Goal: Task Accomplishment & Management: Use online tool/utility

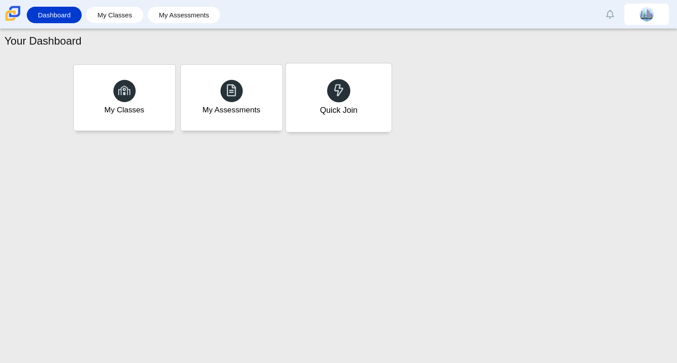
click at [334, 123] on div "Quick Join" at bounding box center [338, 97] width 106 height 69
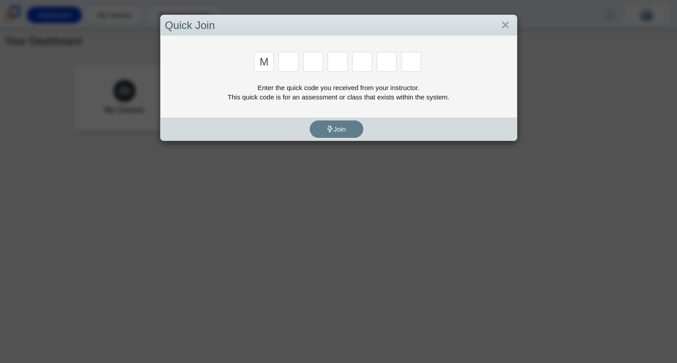
type input "m"
type input "7"
type input "e"
type input "4"
type input "3"
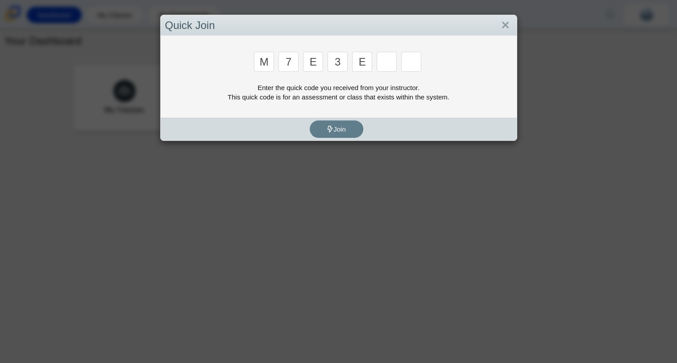
type input "e"
type input "v"
type input "w"
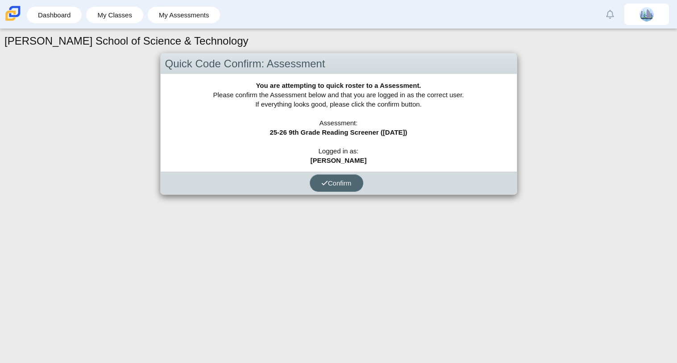
click at [318, 187] on button "Confirm" at bounding box center [337, 182] width 54 height 17
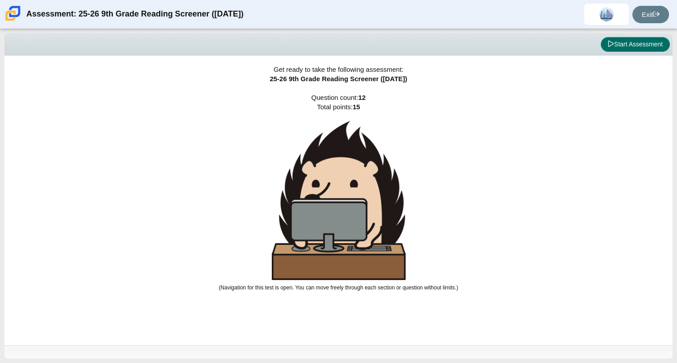
click at [629, 44] on button "Start Assessment" at bounding box center [634, 44] width 69 height 15
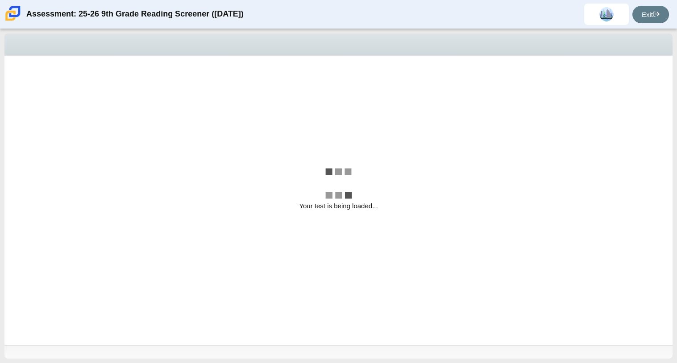
select select "ccc5b315-3c7c-471c-bf90-f22c8299c798"
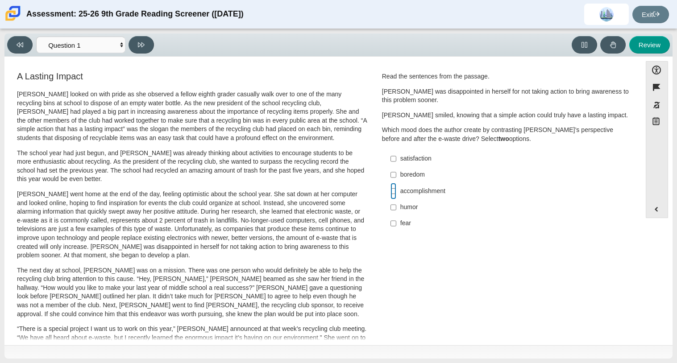
click at [391, 189] on input "accomplishment accomplishment" at bounding box center [393, 191] width 6 height 16
checkbox input "true"
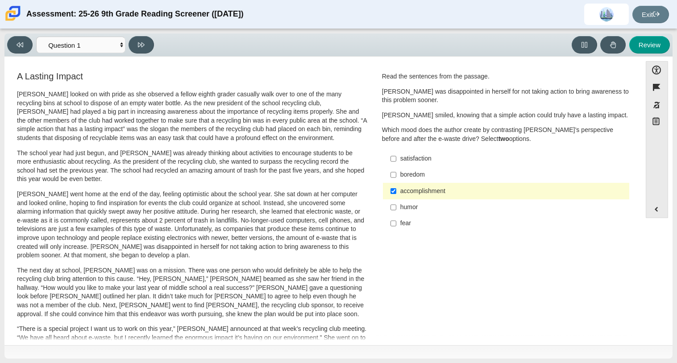
click at [400, 155] on div "satisfaction" at bounding box center [512, 158] width 225 height 9
click at [396, 155] on input "satisfaction satisfaction" at bounding box center [393, 159] width 6 height 16
checkbox input "true"
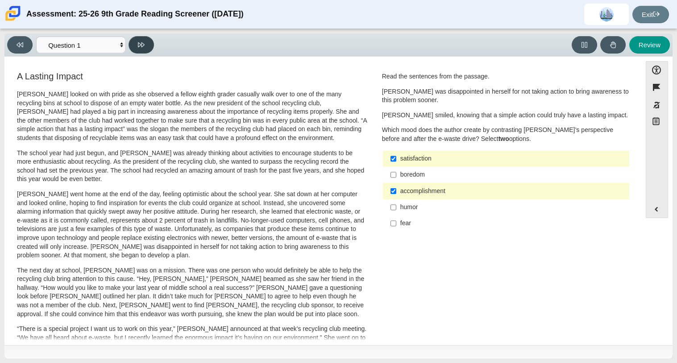
click at [136, 45] on button at bounding box center [140, 44] width 25 height 17
select select "0ff64528-ffd7-428d-b192-babfaadd44e8"
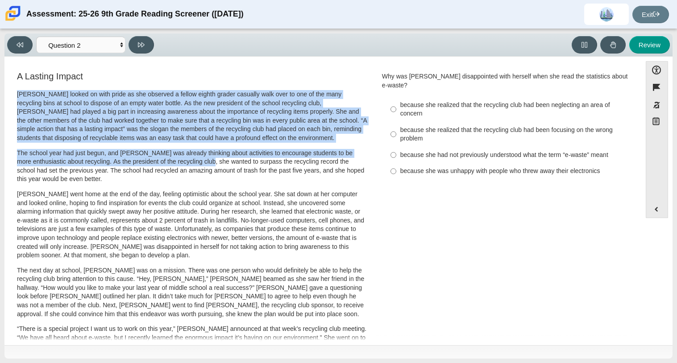
drag, startPoint x: 17, startPoint y: 97, endPoint x: 215, endPoint y: 161, distance: 208.2
click at [215, 161] on div "Scarlett looked on with pride as she observed a fellow eighth grader casually w…" at bounding box center [192, 328] width 350 height 476
click at [206, 124] on p "Scarlett looked on with pride as she observed a fellow eighth grader casually w…" at bounding box center [192, 116] width 350 height 53
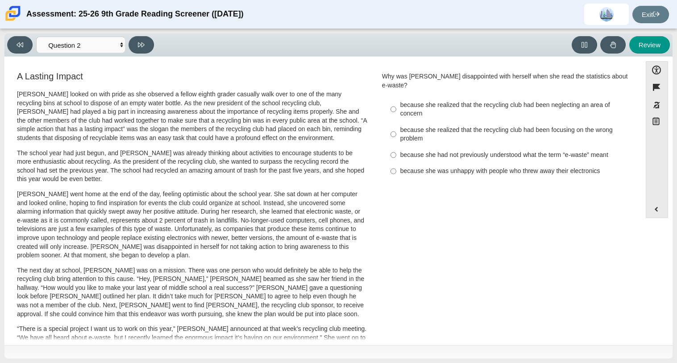
click at [206, 124] on p "Scarlett looked on with pride as she observed a fellow eighth grader casually w…" at bounding box center [192, 116] width 350 height 53
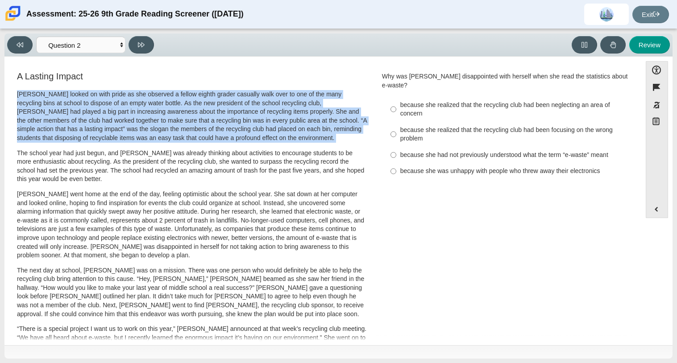
click at [206, 124] on p "Scarlett looked on with pride as she observed a fellow eighth grader casually w…" at bounding box center [192, 116] width 350 height 53
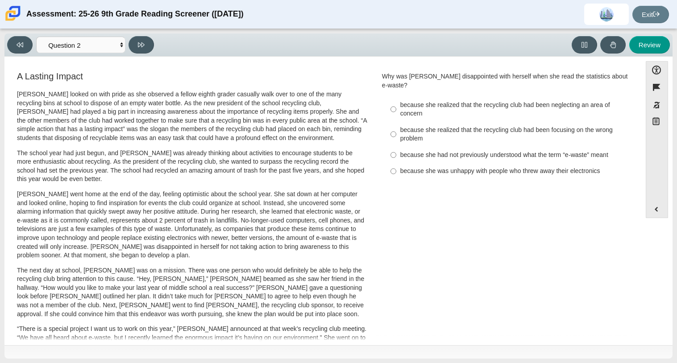
click at [206, 124] on p "Scarlett looked on with pride as she observed a fellow eighth grader casually w…" at bounding box center [192, 116] width 350 height 53
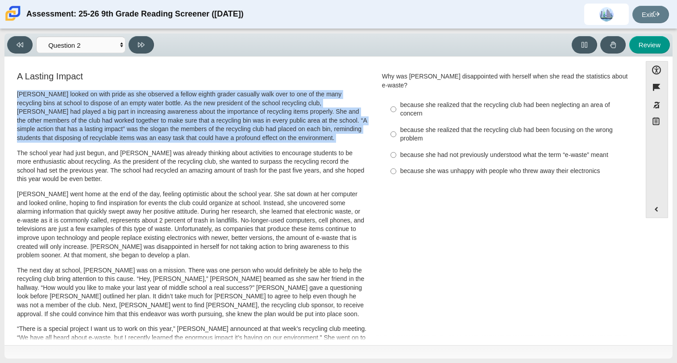
click at [206, 124] on p "Scarlett looked on with pride as she observed a fellow eighth grader casually w…" at bounding box center [192, 116] width 350 height 53
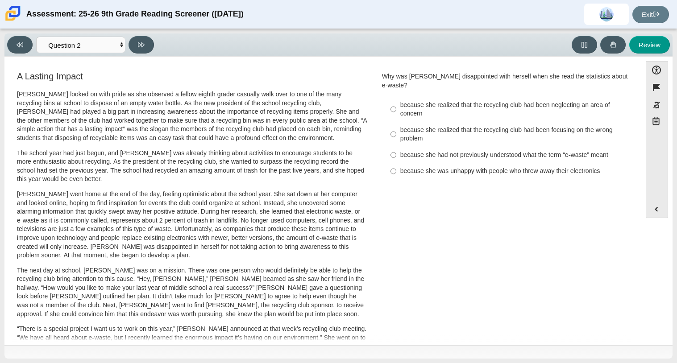
click at [206, 124] on p "Scarlett looked on with pride as she observed a fellow eighth grader casually w…" at bounding box center [192, 116] width 350 height 53
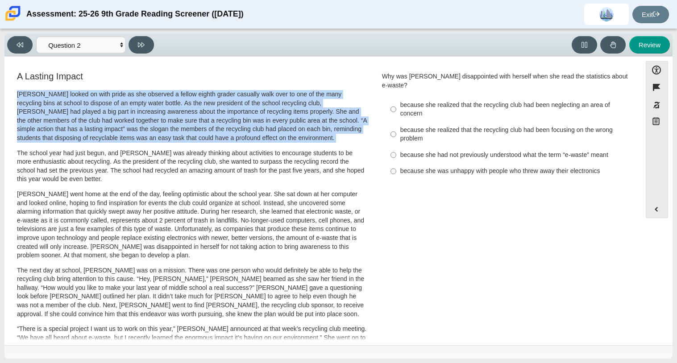
click at [206, 124] on p "Scarlett looked on with pride as she observed a fellow eighth grader casually w…" at bounding box center [192, 116] width 350 height 53
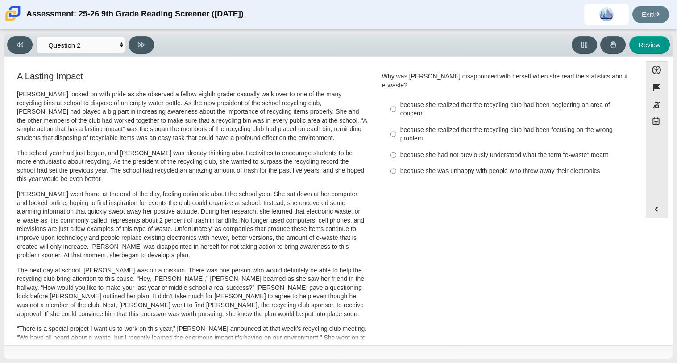
click at [206, 124] on p "Scarlett looked on with pride as she observed a fellow eighth grader casually w…" at bounding box center [192, 116] width 350 height 53
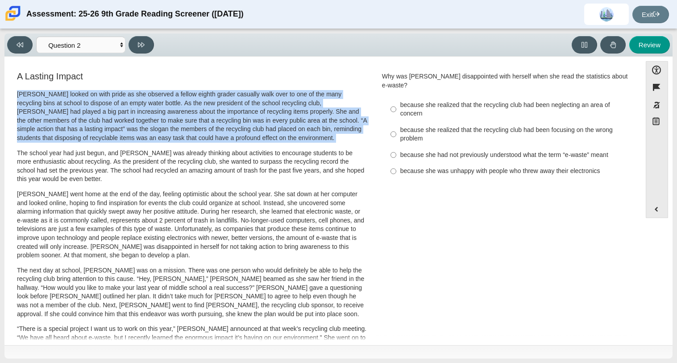
click at [206, 124] on p "Scarlett looked on with pride as she observed a fellow eighth grader casually w…" at bounding box center [192, 116] width 350 height 53
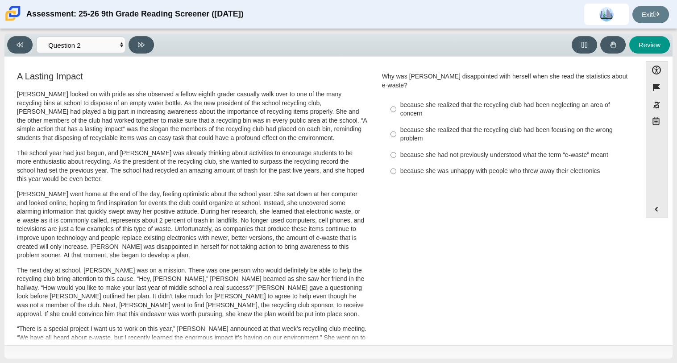
click at [206, 124] on p "Scarlett looked on with pride as she observed a fellow eighth grader casually w…" at bounding box center [192, 116] width 350 height 53
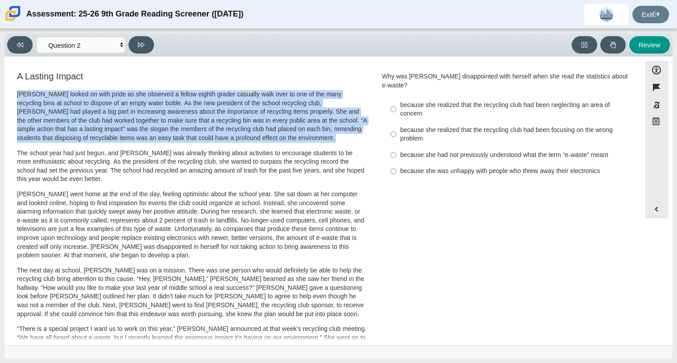
click at [206, 124] on p "Scarlett looked on with pride as she observed a fellow eighth grader casually w…" at bounding box center [192, 116] width 350 height 53
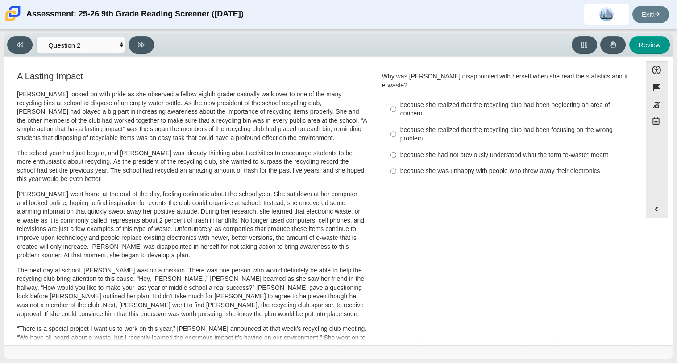
click at [206, 124] on p "Scarlett looked on with pride as she observed a fellow eighth grader casually w…" at bounding box center [192, 116] width 350 height 53
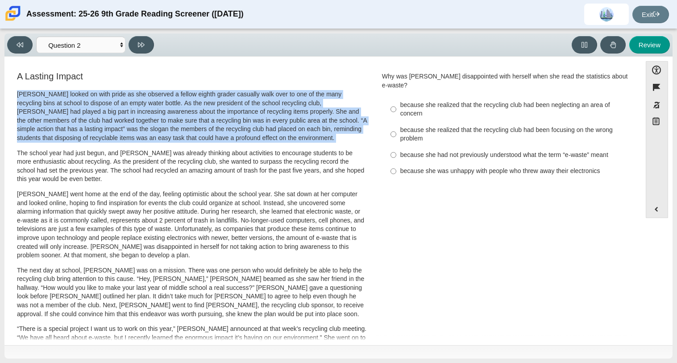
click at [206, 124] on p "Scarlett looked on with pride as she observed a fellow eighth grader casually w…" at bounding box center [192, 116] width 350 height 53
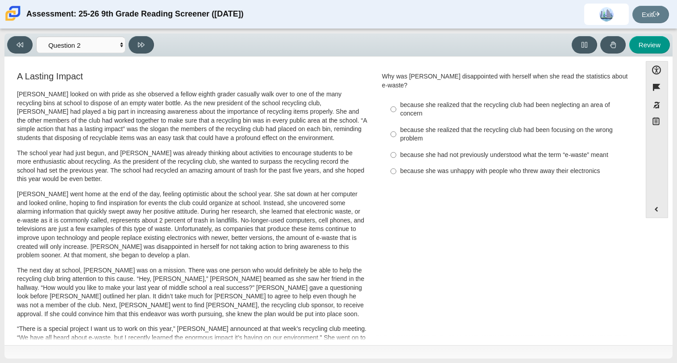
click at [206, 124] on p "Scarlett looked on with pride as she observed a fellow eighth grader casually w…" at bounding box center [192, 116] width 350 height 53
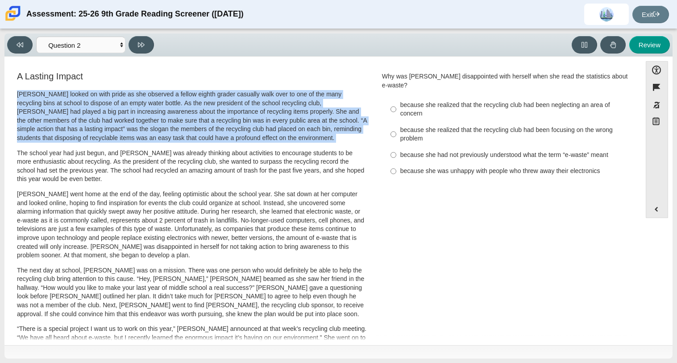
click at [206, 124] on p "Scarlett looked on with pride as she observed a fellow eighth grader casually w…" at bounding box center [192, 116] width 350 height 53
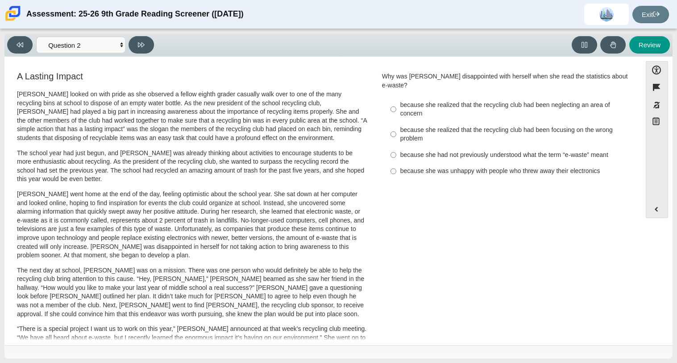
click at [206, 124] on p "Scarlett looked on with pride as she observed a fellow eighth grader casually w…" at bounding box center [192, 116] width 350 height 53
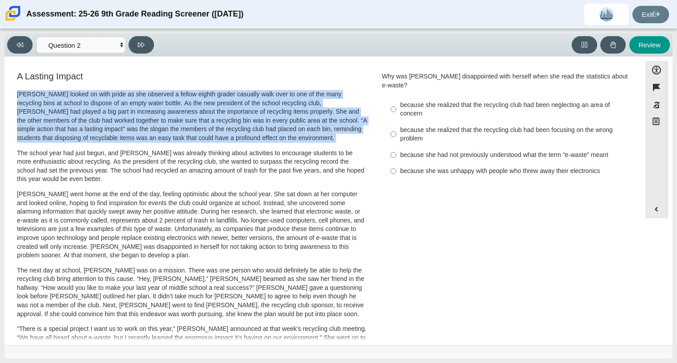
click at [206, 124] on p "Scarlett looked on with pride as she observed a fellow eighth grader casually w…" at bounding box center [192, 116] width 350 height 53
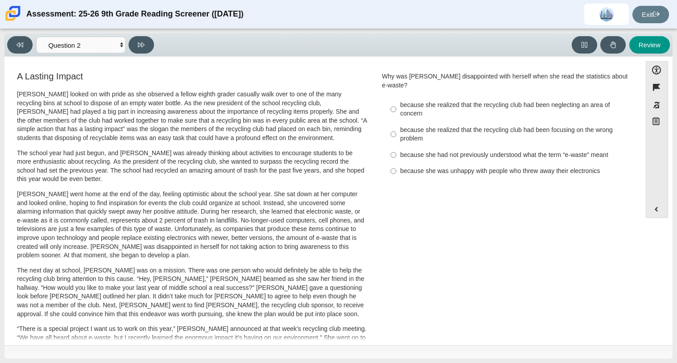
click at [206, 124] on p "Scarlett looked on with pride as she observed a fellow eighth grader casually w…" at bounding box center [192, 116] width 350 height 53
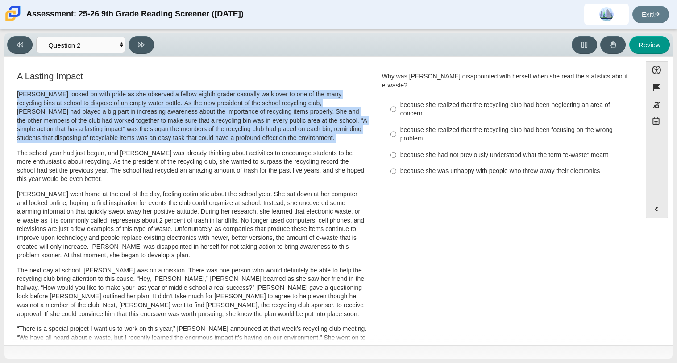
click at [206, 124] on p "Scarlett looked on with pride as she observed a fellow eighth grader casually w…" at bounding box center [192, 116] width 350 height 53
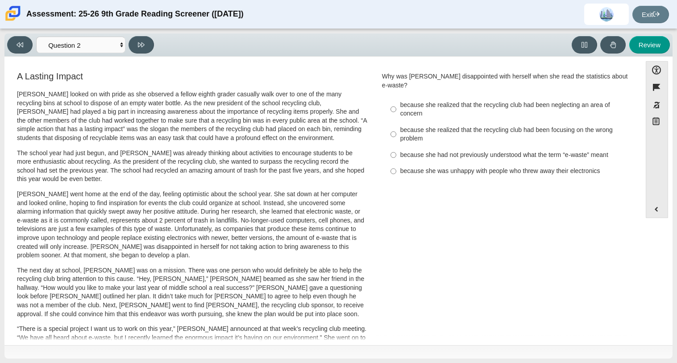
click at [206, 124] on p "Scarlett looked on with pride as she observed a fellow eighth grader casually w…" at bounding box center [192, 116] width 350 height 53
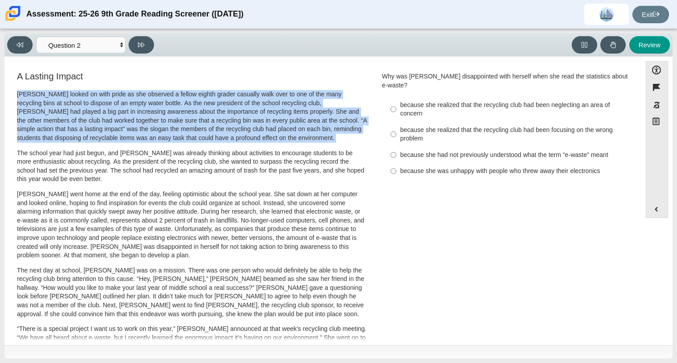
click at [206, 124] on p "Scarlett looked on with pride as she observed a fellow eighth grader casually w…" at bounding box center [192, 116] width 350 height 53
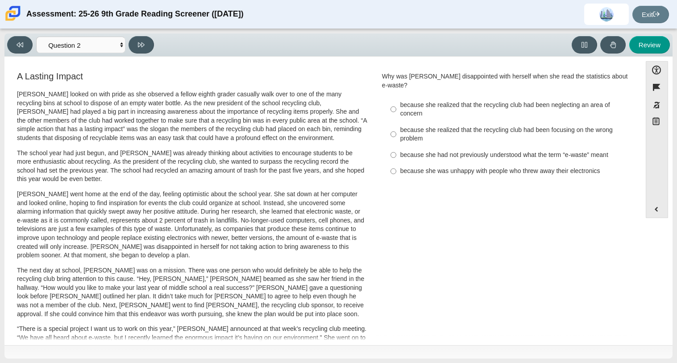
click at [384, 99] on label "because she realized that the recycling club had been neglecting an area of con…" at bounding box center [506, 109] width 245 height 25
click at [390, 99] on input "because she realized that the recycling club had been neglecting an area of con…" at bounding box center [393, 109] width 6 height 25
radio input "true"
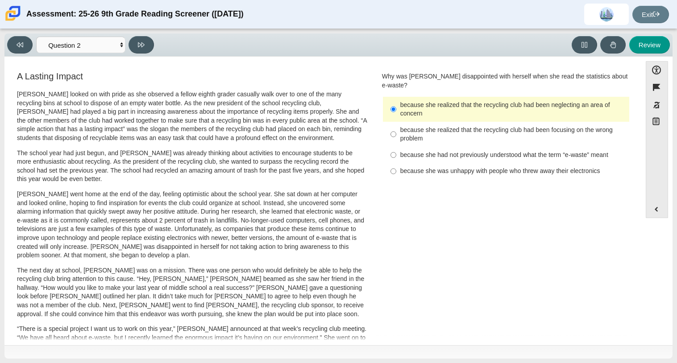
click at [128, 32] on div "Viewing Question 2 of 12 in Pacing Mode Questions Question 1 Question 2 Questio…" at bounding box center [338, 196] width 677 height 334
click at [136, 53] on button at bounding box center [140, 44] width 25 height 17
select select "7ce3d843-6974-4858-901c-1ff39630e843"
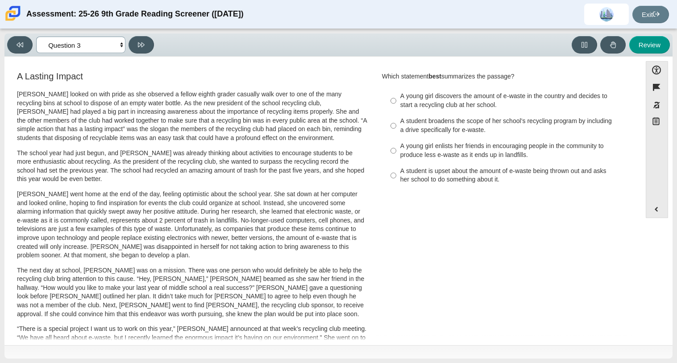
click at [85, 40] on select "Questions Question 1 Question 2 Question 3 Question 4 Question 5 Question 6 Que…" at bounding box center [80, 45] width 89 height 17
click at [297, 206] on p "Scarlett went home at the end of the day, feeling optimistic about the school y…" at bounding box center [192, 225] width 350 height 70
click at [408, 128] on div "A student broadens the scope of her school’s recycling program by including a d…" at bounding box center [512, 125] width 225 height 17
click at [396, 128] on input "A student broadens the scope of her school’s recycling program by including a d…" at bounding box center [393, 125] width 6 height 25
radio input "true"
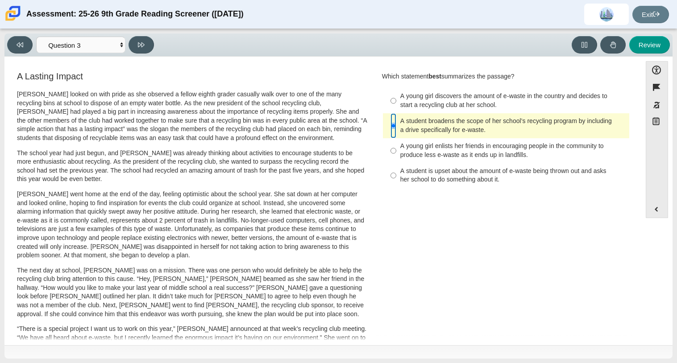
scroll to position [238, 0]
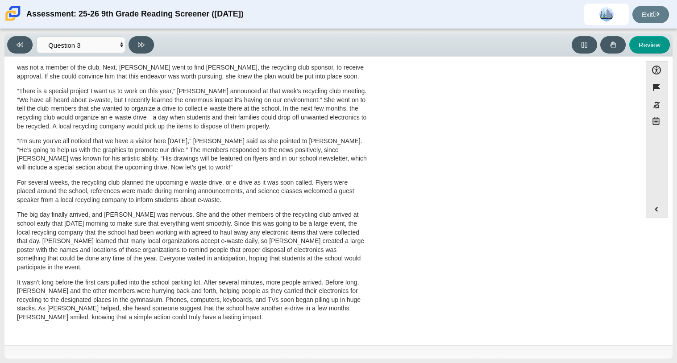
click at [115, 292] on p "It wasn’t long before the first cars pulled into the school parking lot. After …" at bounding box center [192, 300] width 350 height 44
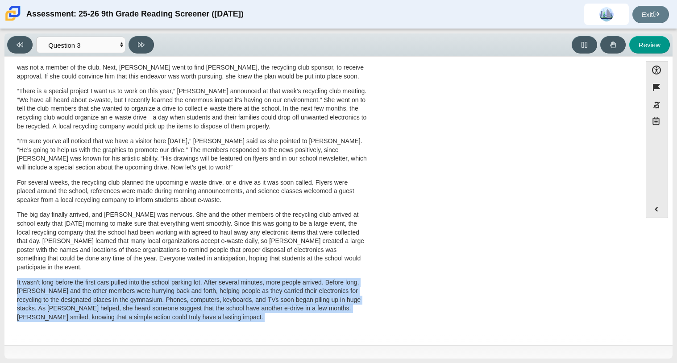
scroll to position [0, 0]
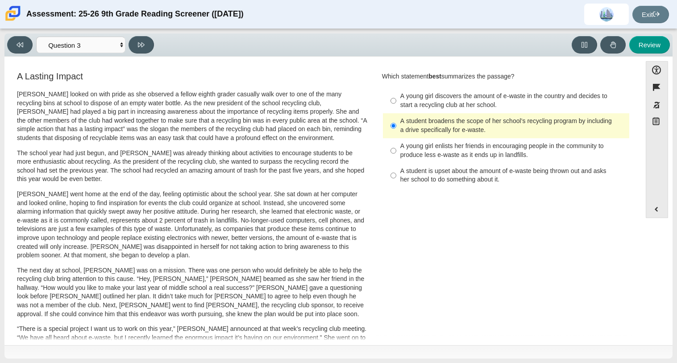
click at [377, 214] on div "A Lasting Impact Scarlett looked on with pride as she observed a fellow eighth …" at bounding box center [322, 321] width 627 height 503
click at [143, 48] on button at bounding box center [140, 44] width 25 height 17
select select "ca9ea0f1-49c5-4bd1-83b0-472c18652b42"
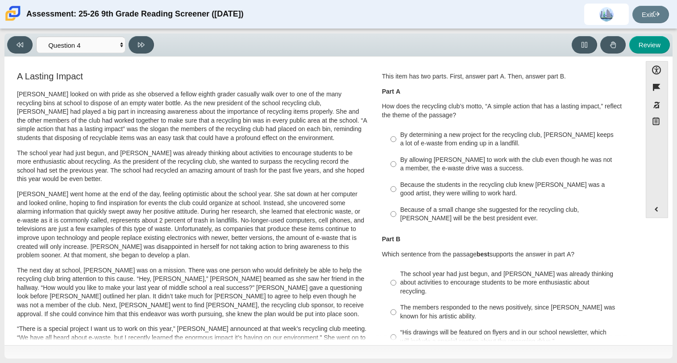
click at [507, 214] on div "Because of a small change she suggested for the recycling club, Scarlett will b…" at bounding box center [512, 214] width 225 height 17
click at [396, 214] on input "Because of a small change she suggested for the recycling club, Scarlett will b…" at bounding box center [393, 214] width 6 height 25
radio input "true"
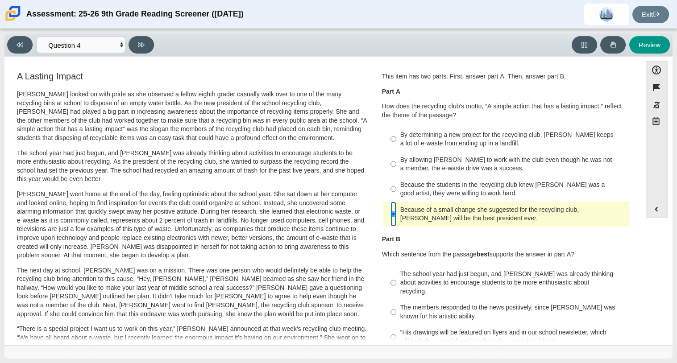
scroll to position [1, 0]
click at [452, 142] on div "By determining a new project for the recycling club, Scarlett keeps a lot of e-…" at bounding box center [512, 138] width 225 height 17
click at [396, 142] on input "By determining a new project for the recycling club, Scarlett keeps a lot of e-…" at bounding box center [393, 138] width 6 height 25
radio input "true"
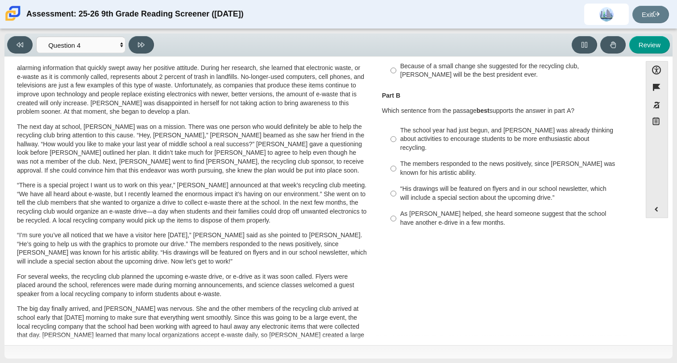
scroll to position [144, 0]
click at [437, 220] on label "As Scarlett helped, she heard someone suggest that the school have another e-dr…" at bounding box center [506, 217] width 245 height 25
click at [396, 220] on input "As Scarlett helped, she heard someone suggest that the school have another e-dr…" at bounding box center [393, 217] width 6 height 25
radio input "true"
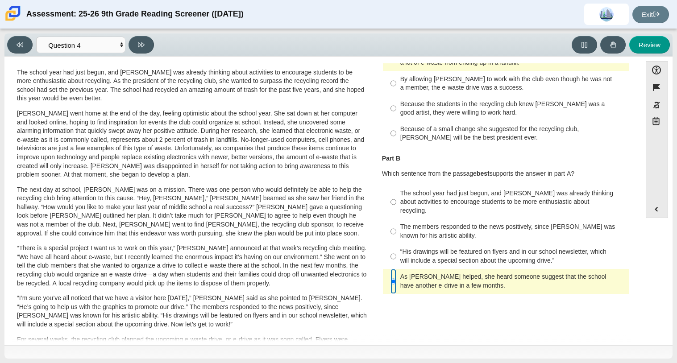
scroll to position [78, 0]
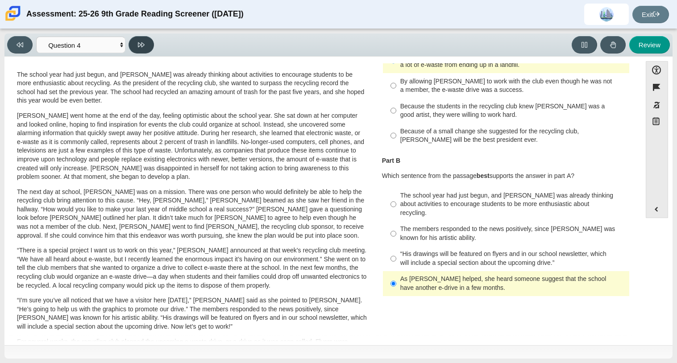
click at [142, 42] on icon at bounding box center [141, 44] width 7 height 5
select select "e41f1a79-e29f-4095-8030-a53364015bed"
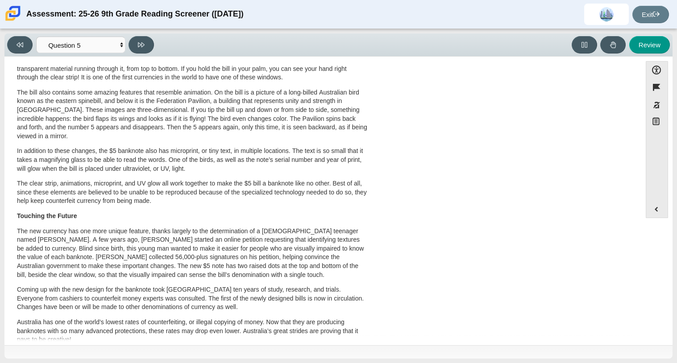
scroll to position [0, 0]
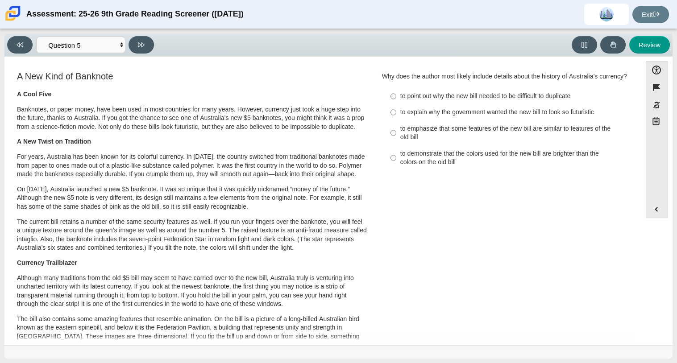
click at [384, 141] on label "to emphasize that some features of the new bill are similar to features of the …" at bounding box center [506, 132] width 245 height 25
click at [390, 141] on input "to emphasize that some features of the new bill are similar to features of the …" at bounding box center [393, 132] width 6 height 25
radio input "true"
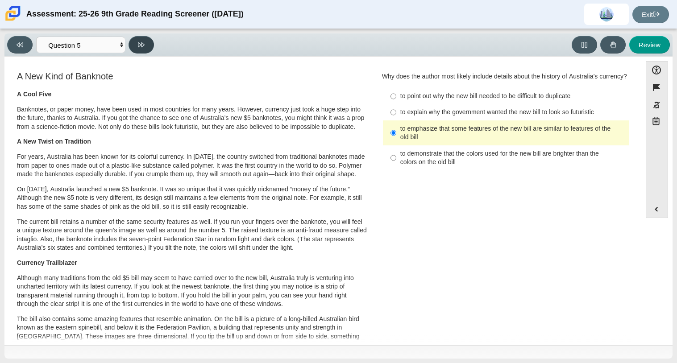
click at [145, 48] on button at bounding box center [140, 44] width 25 height 17
select select "69146e31-7b3d-4a3e-9ce6-f30c24342ae0"
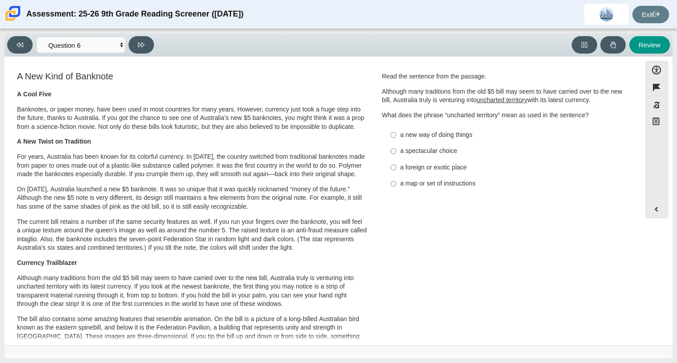
click at [413, 131] on div "a new way of doing things" at bounding box center [512, 135] width 225 height 9
click at [396, 131] on input "a new way of doing things a new way of doing things" at bounding box center [393, 135] width 6 height 16
radio input "true"
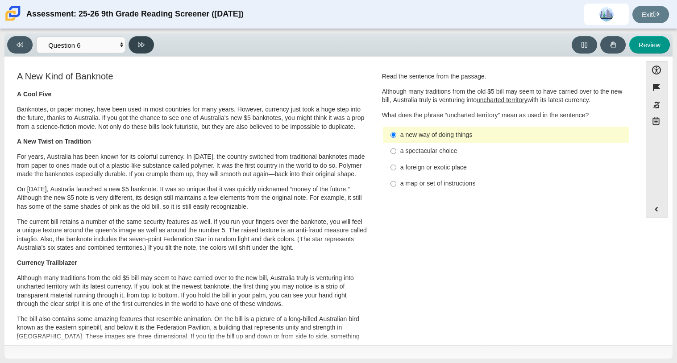
click at [140, 50] on button at bounding box center [140, 44] width 25 height 17
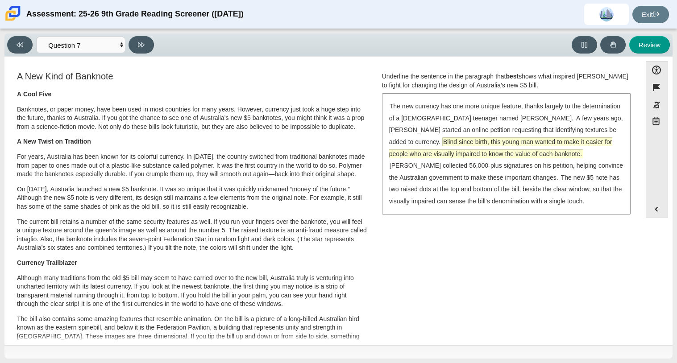
click at [516, 145] on span "Blind since birth, this young man wanted to make it easier for people who are v…" at bounding box center [500, 148] width 223 height 20
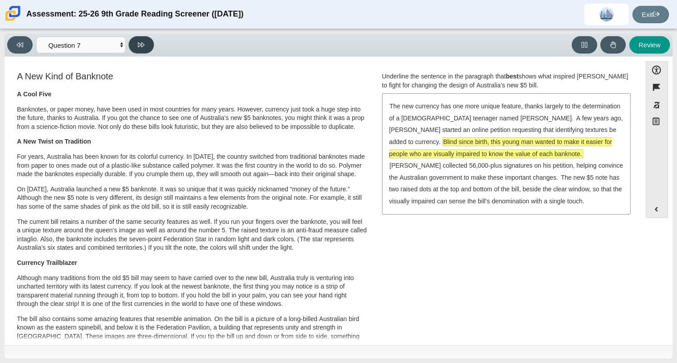
click at [136, 42] on button at bounding box center [140, 44] width 25 height 17
select select "ea8338c2-a6a3-418e-a305-2b963b54a290"
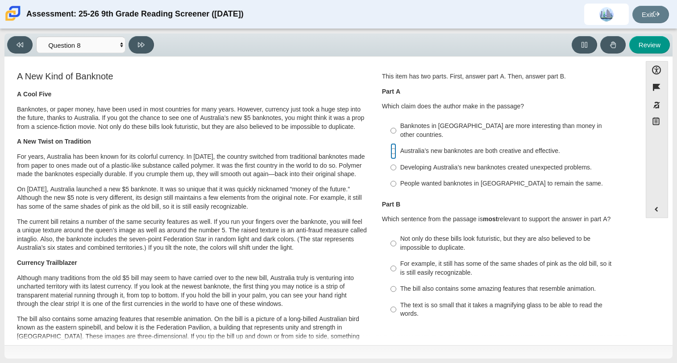
click at [390, 143] on input "Australia’s new banknotes are both creative and effective. Australia’s new bank…" at bounding box center [393, 151] width 6 height 16
radio input "true"
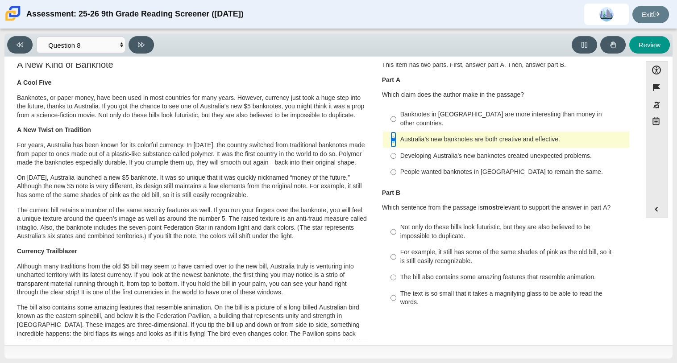
scroll to position [11, 0]
click at [390, 225] on input "Not only do these bills look futuristic, but they are also believed to be impos…" at bounding box center [393, 232] width 6 height 25
radio input "true"
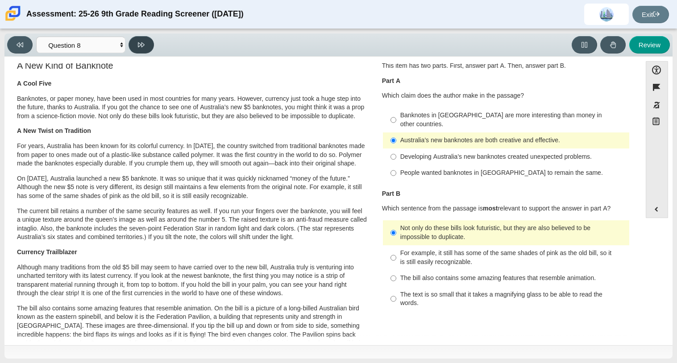
click at [137, 44] on button at bounding box center [140, 44] width 25 height 17
select select "89f058d6-b15c-4ef5-a4b3-fdaffb8868b6"
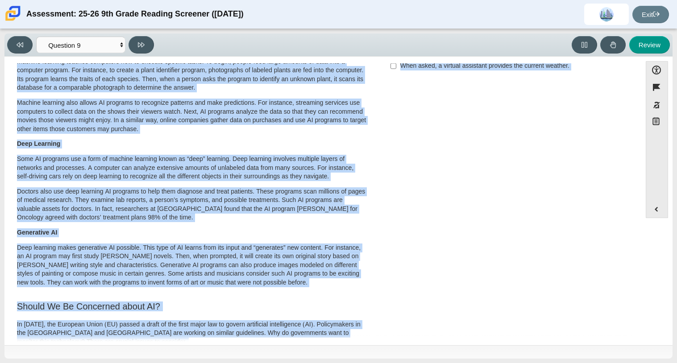
drag, startPoint x: 132, startPoint y: 105, endPoint x: 175, endPoint y: 333, distance: 232.2
click at [175, 333] on div "This Is AI Artificial intelligence, known as AI, is an invisible part of people…" at bounding box center [192, 304] width 366 height 677
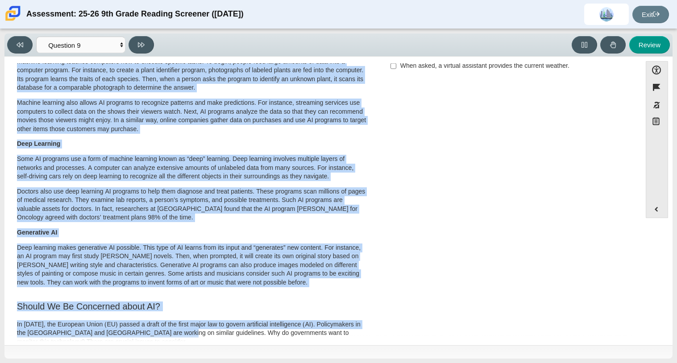
scroll to position [113, 0]
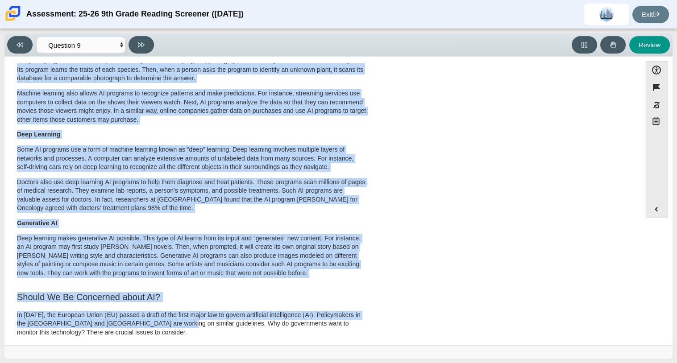
click at [190, 213] on p "Doctors also use deep learning AI programs to help them diagnose and treat pati…" at bounding box center [192, 195] width 350 height 35
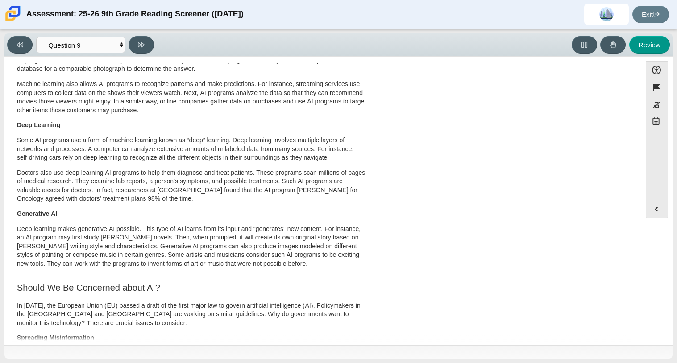
scroll to position [0, 0]
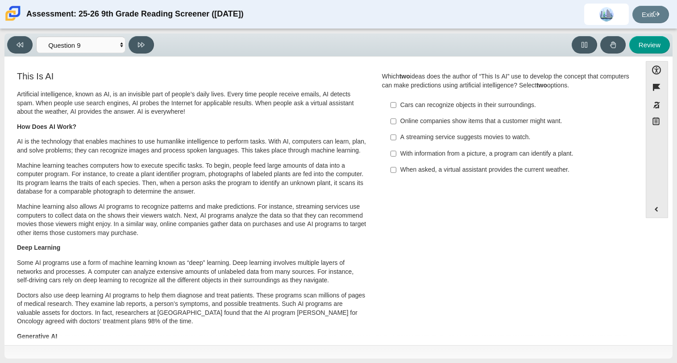
click at [395, 157] on label "With information from a picture, a program can identify a plant. With informati…" at bounding box center [506, 153] width 245 height 16
click at [395, 157] on input "With information from a picture, a program can identify a plant. With informati…" at bounding box center [393, 153] width 6 height 16
checkbox input "true"
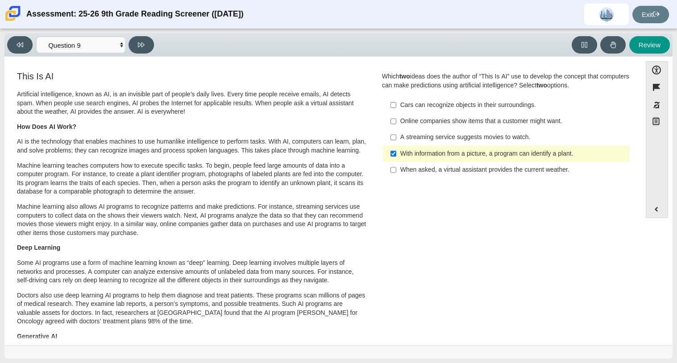
click at [384, 133] on label "A streaming service suggests movies to watch. A streaming service suggests movi…" at bounding box center [506, 137] width 245 height 16
click at [390, 133] on input "A streaming service suggests movies to watch. A streaming service suggests movi…" at bounding box center [393, 137] width 6 height 16
checkbox input "true"
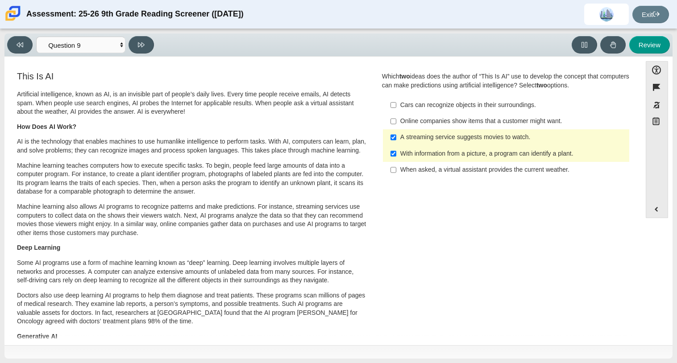
click at [385, 155] on label "With information from a picture, a program can identify a plant. With informati…" at bounding box center [506, 153] width 245 height 16
click at [390, 155] on input "With information from a picture, a program can identify a plant. With informati…" at bounding box center [393, 153] width 6 height 16
checkbox input "false"
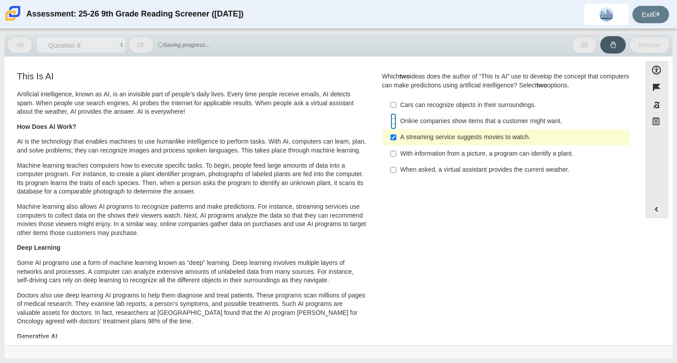
click at [390, 121] on input "Online companies show items that a customer might want. Online companies show i…" at bounding box center [393, 121] width 6 height 16
checkbox input "true"
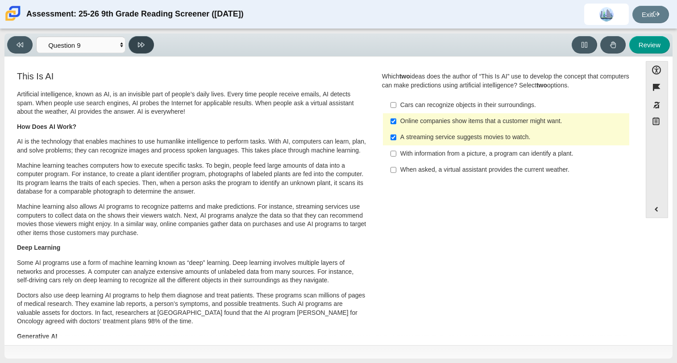
click at [148, 50] on button at bounding box center [140, 44] width 25 height 17
select select "cdf3c14e-a918-44d1-9b63-3db0fa81641e"
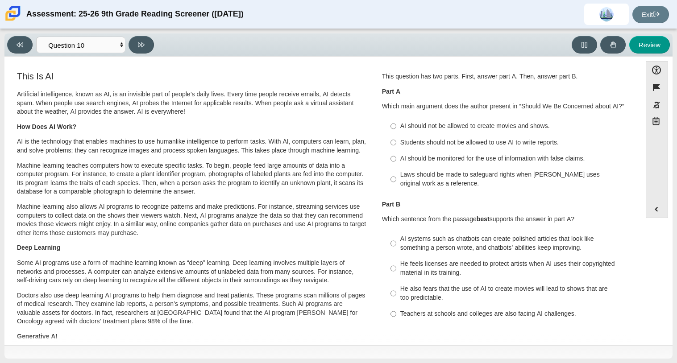
scroll to position [0, 0]
click at [390, 140] on input "Students should not be allowed to use AI to write reports. Students should not …" at bounding box center [393, 142] width 6 height 16
radio input "true"
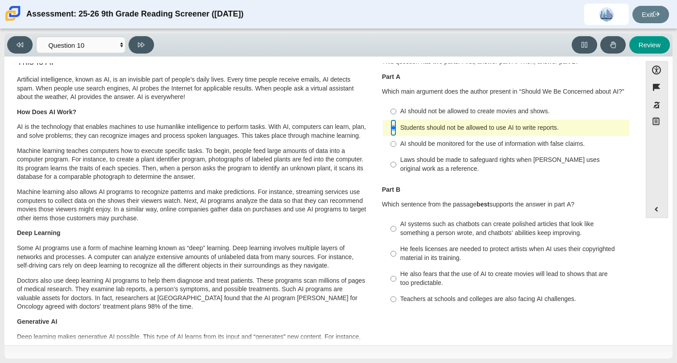
scroll to position [14, 0]
click at [393, 138] on input "AI should be monitored for the use of information with false claims. AI should …" at bounding box center [393, 144] width 6 height 16
radio input "true"
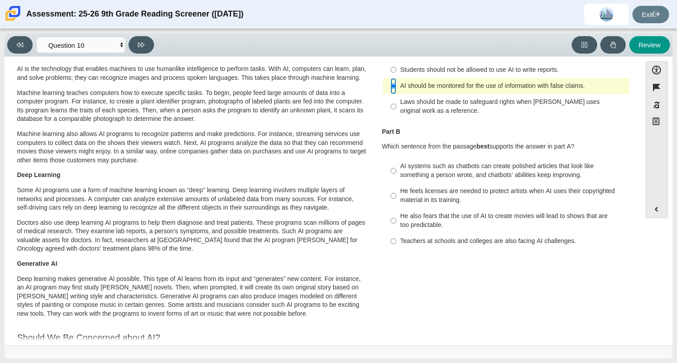
scroll to position [73, 0]
click at [405, 115] on label "Laws should be made to safeguard rights when AI uses original work as a referen…" at bounding box center [506, 106] width 245 height 25
click at [396, 115] on input "Laws should be made to safeguard rights when AI uses original work as a referen…" at bounding box center [393, 106] width 6 height 25
radio input "true"
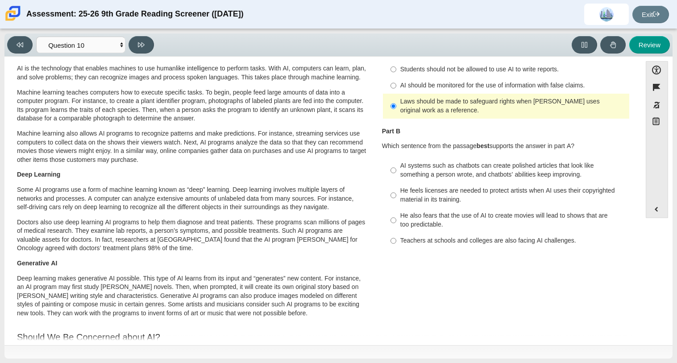
click at [394, 173] on label "AI systems such as chatbots can create polished articles that look like somethi…" at bounding box center [506, 170] width 245 height 25
click at [394, 173] on input "AI systems such as chatbots can create polished articles that look like somethi…" at bounding box center [393, 170] width 6 height 25
radio input "true"
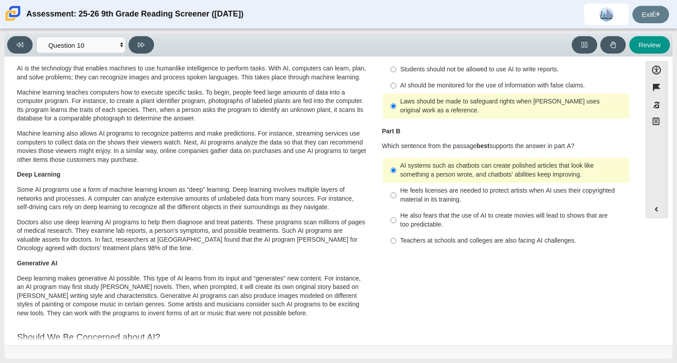
click at [400, 201] on div "He feels licenses are needed to protect artists when AI uses their copyrighted …" at bounding box center [512, 194] width 225 height 17
click at [396, 201] on input "He feels licenses are needed to protect artists when AI uses their copyrighted …" at bounding box center [393, 195] width 6 height 25
radio input "true"
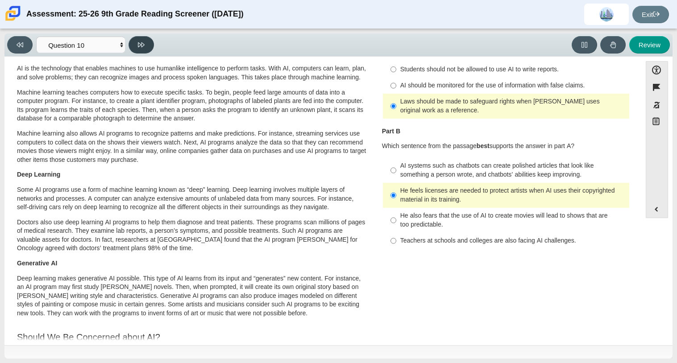
click at [138, 49] on button at bounding box center [140, 44] width 25 height 17
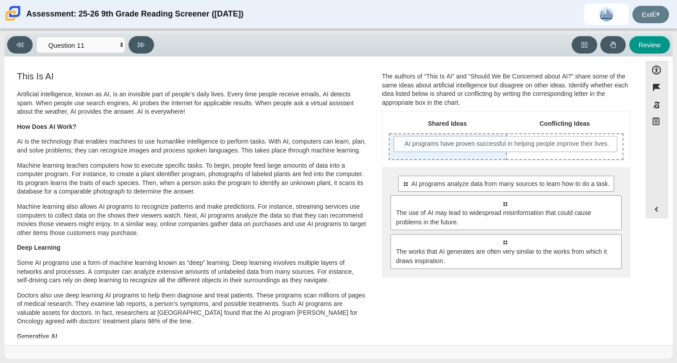
drag, startPoint x: 403, startPoint y: 186, endPoint x: 406, endPoint y: 146, distance: 40.3
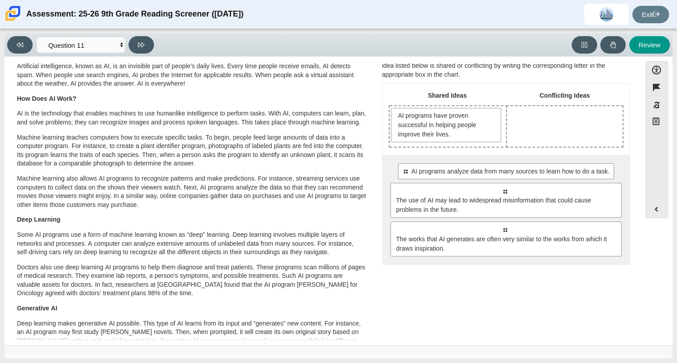
scroll to position [3, 0]
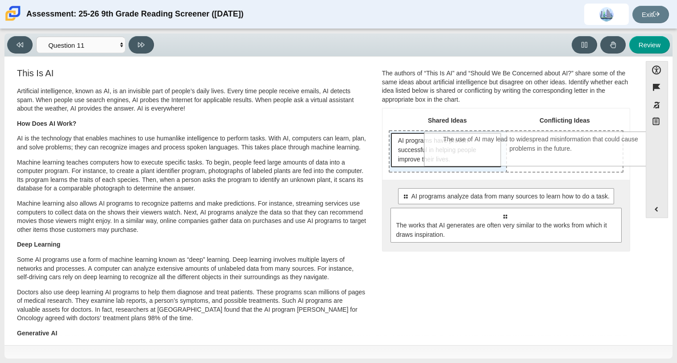
drag, startPoint x: 428, startPoint y: 232, endPoint x: 464, endPoint y: 157, distance: 83.2
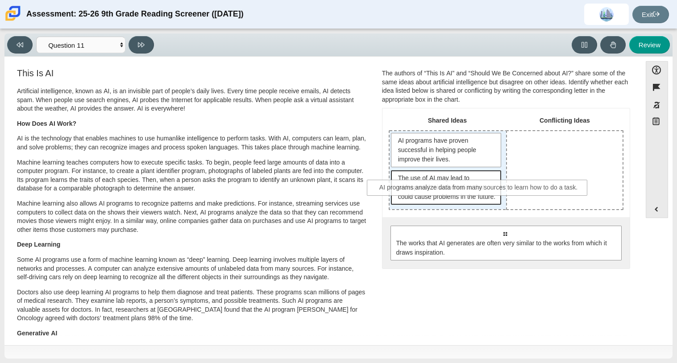
drag, startPoint x: 493, startPoint y: 239, endPoint x: 467, endPoint y: 184, distance: 60.5
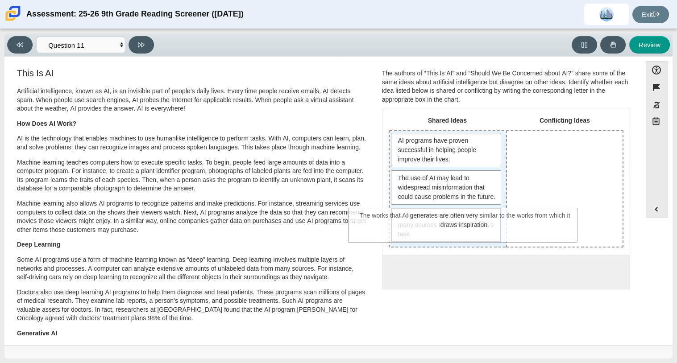
drag, startPoint x: 515, startPoint y: 302, endPoint x: 475, endPoint y: 238, distance: 74.9
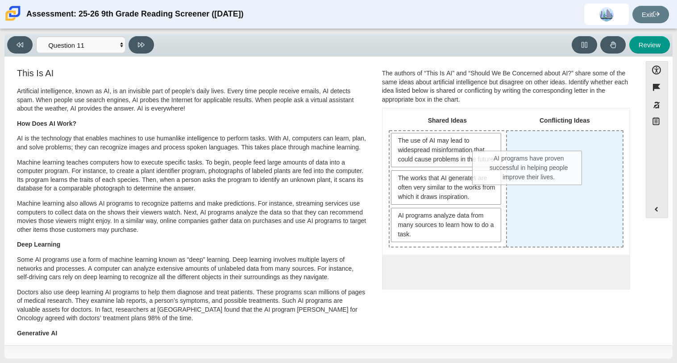
drag, startPoint x: 454, startPoint y: 146, endPoint x: 539, endPoint y: 164, distance: 87.0
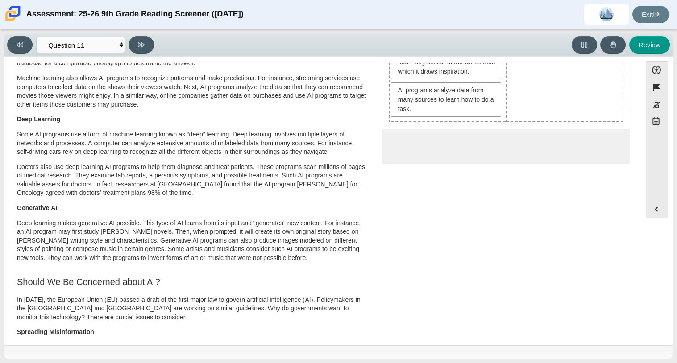
scroll to position [129, 0]
click at [60, 227] on p "Deep learning makes generative AI possible. This type of AI learns from its inp…" at bounding box center [192, 240] width 350 height 44
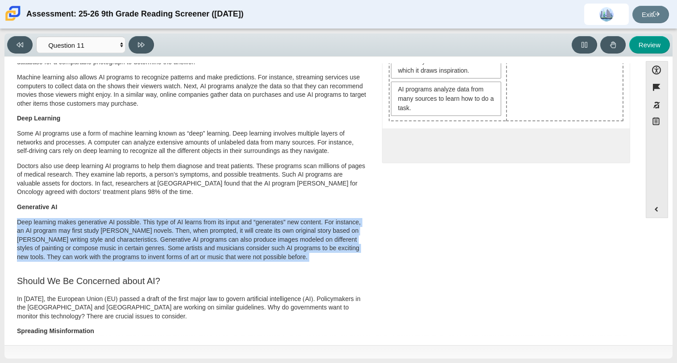
click at [45, 190] on p "Doctors also use deep learning AI programs to help them diagnose and treat pati…" at bounding box center [192, 179] width 350 height 35
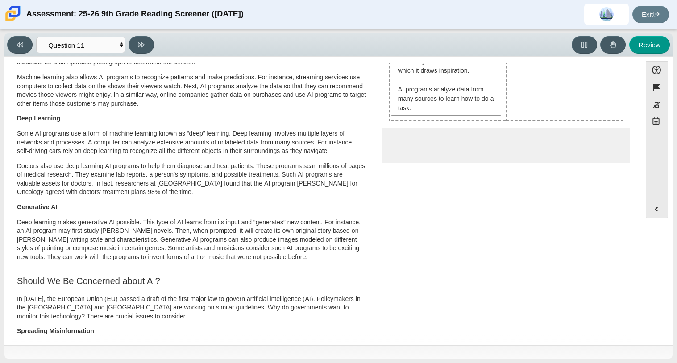
click at [45, 190] on p "Doctors also use deep learning AI programs to help them diagnose and treat pati…" at bounding box center [192, 179] width 350 height 35
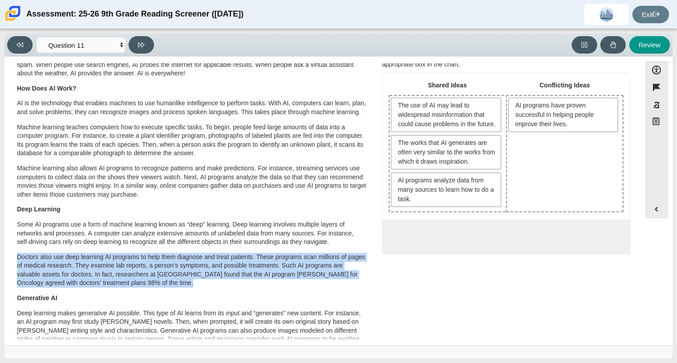
scroll to position [0, 0]
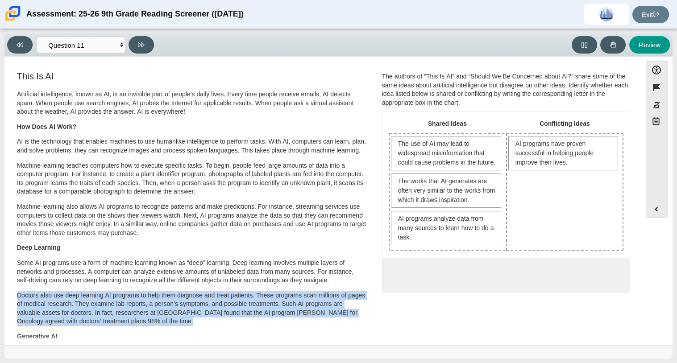
click at [100, 102] on p "Artificial intelligence, known as AI, is an invisible part of people’s daily li…" at bounding box center [192, 103] width 350 height 26
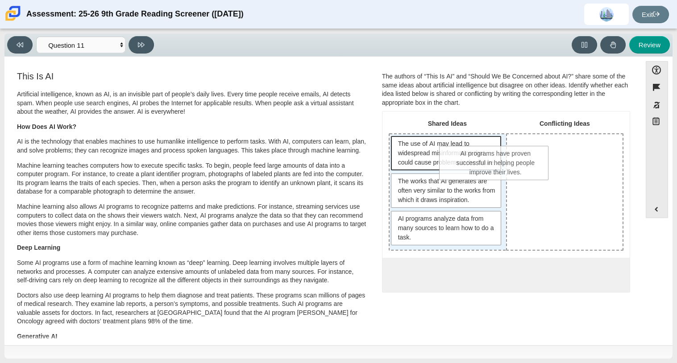
drag, startPoint x: 532, startPoint y: 156, endPoint x: 466, endPoint y: 168, distance: 67.0
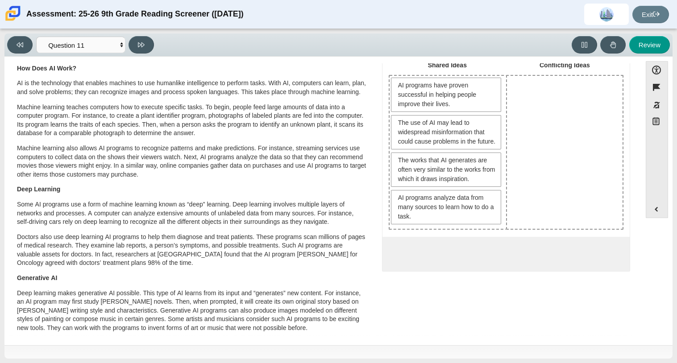
scroll to position [58, 0]
click at [371, 170] on div "This Is AI Artificial intelligence, known as AI, is an invisible part of people…" at bounding box center [192, 350] width 366 height 677
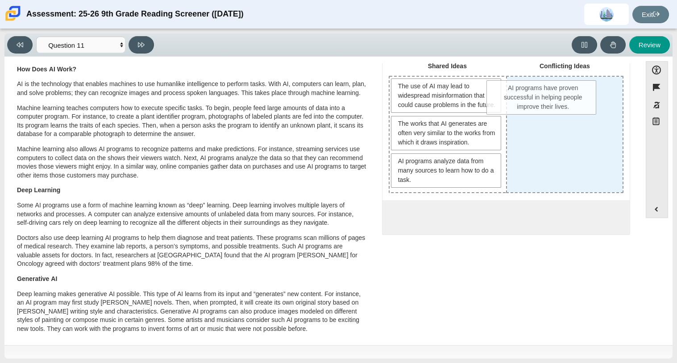
drag, startPoint x: 421, startPoint y: 111, endPoint x: 520, endPoint y: 113, distance: 98.6
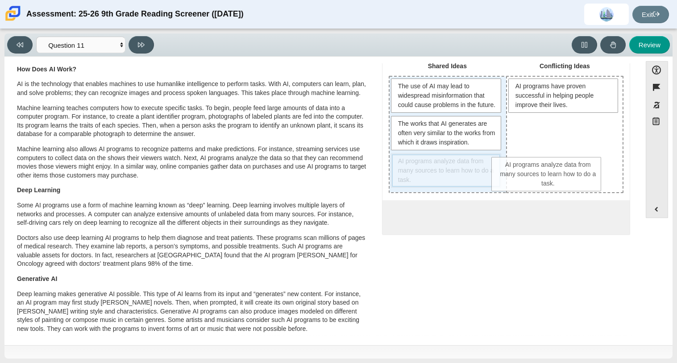
drag, startPoint x: 396, startPoint y: 178, endPoint x: 499, endPoint y: 173, distance: 102.7
click at [499, 173] on div "The use of AI may lead to widespread misinformation that could cause problems i…" at bounding box center [447, 135] width 116 height 116
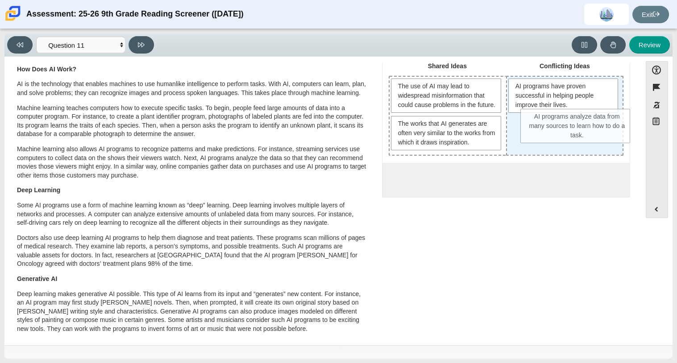
drag, startPoint x: 441, startPoint y: 180, endPoint x: 567, endPoint y: 131, distance: 135.0
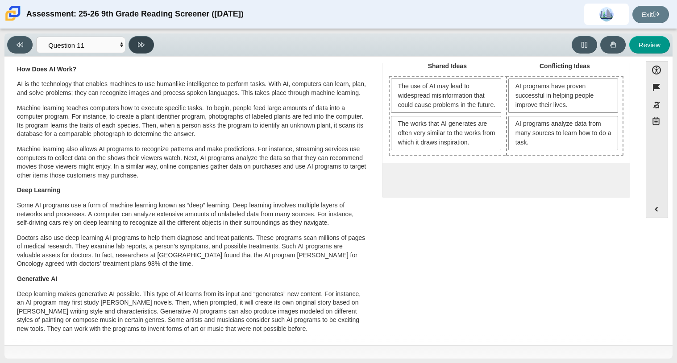
click at [138, 50] on button at bounding box center [140, 44] width 25 height 17
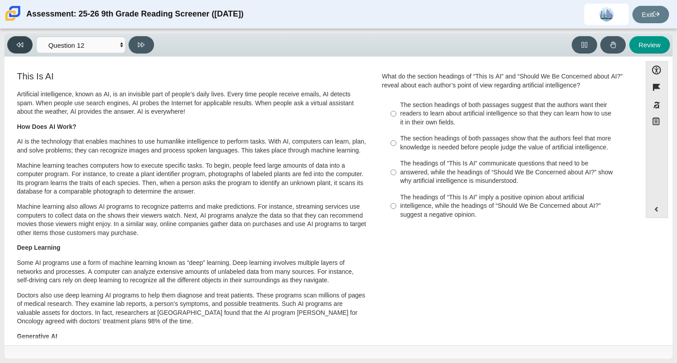
click at [17, 45] on icon at bounding box center [20, 44] width 7 height 7
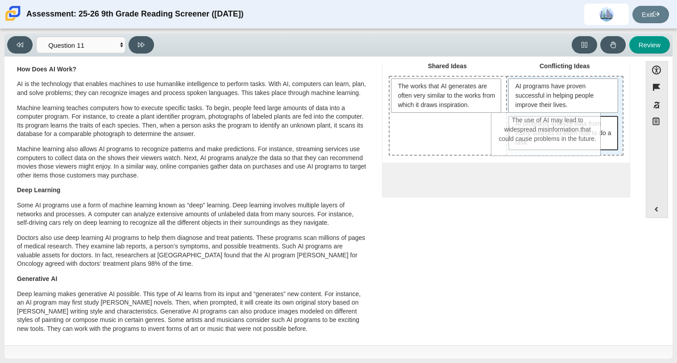
drag, startPoint x: 407, startPoint y: 111, endPoint x: 510, endPoint y: 144, distance: 108.0
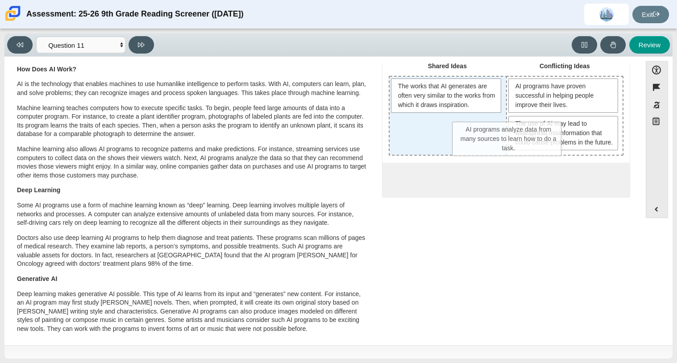
drag, startPoint x: 522, startPoint y: 140, endPoint x: 469, endPoint y: 147, distance: 53.5
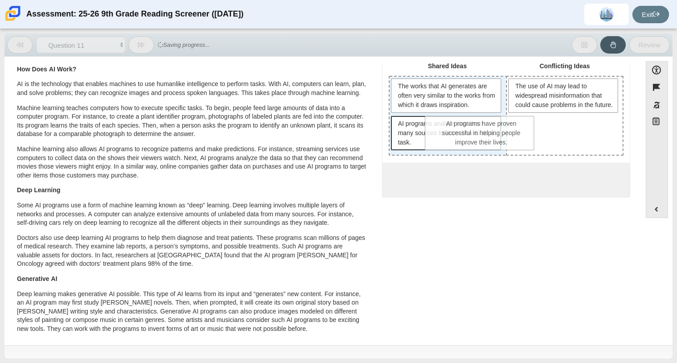
drag, startPoint x: 548, startPoint y: 103, endPoint x: 466, endPoint y: 143, distance: 91.0
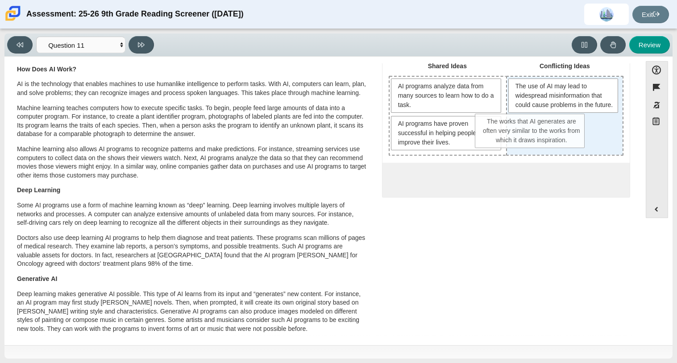
drag, startPoint x: 458, startPoint y: 105, endPoint x: 545, endPoint y: 141, distance: 93.6
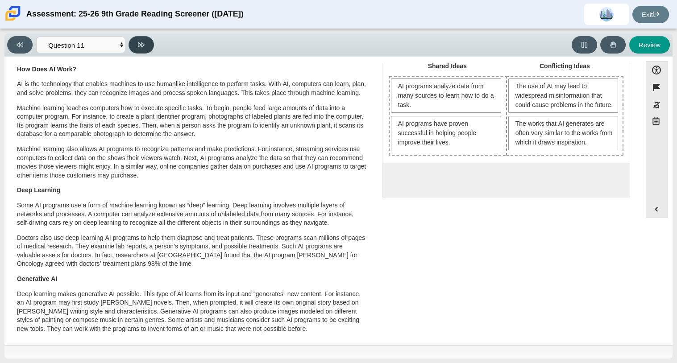
click at [142, 48] on icon at bounding box center [141, 44] width 7 height 7
select select "c3effed4-44ce-4a19-bd96-1787f34e9b4c"
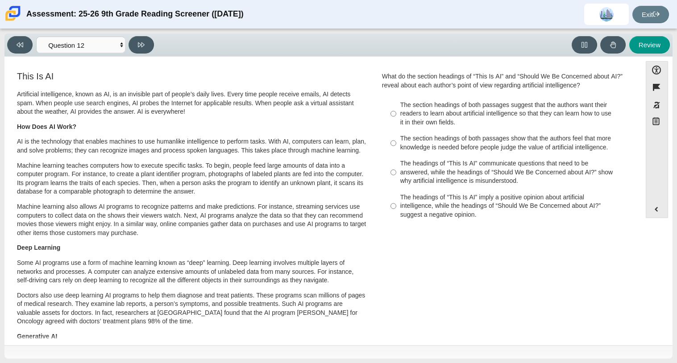
click at [400, 116] on div "The section headings of both passages suggest that the authors want their reade…" at bounding box center [512, 114] width 225 height 26
click at [396, 116] on input "The section headings of both passages suggest that the authors want their reade…" at bounding box center [393, 114] width 6 height 34
radio input "true"
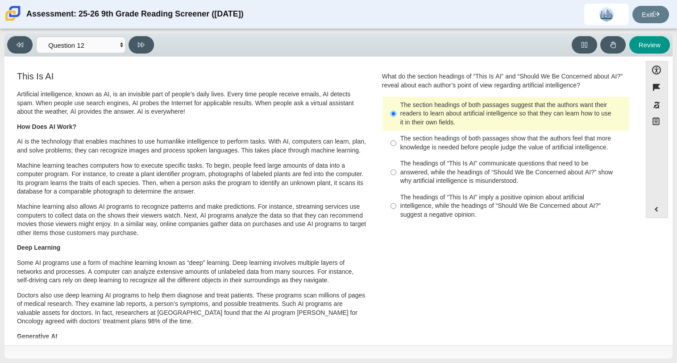
click at [402, 151] on div "The section headings of both passages show that the authors feel that more know…" at bounding box center [512, 142] width 225 height 17
click at [396, 151] on input "The section headings of both passages show that the authors feel that more know…" at bounding box center [393, 143] width 6 height 25
radio input "true"
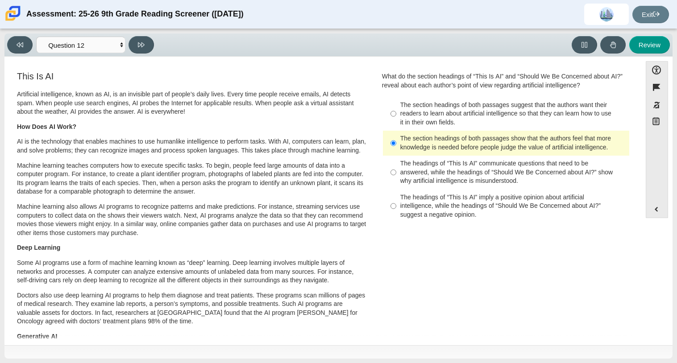
click at [495, 177] on div "The headings of “This Is AI” communicate questions that need to be answered, wh…" at bounding box center [512, 172] width 225 height 26
click at [396, 177] on input "The headings of “This Is AI” communicate questions that need to be answered, wh…" at bounding box center [393, 173] width 6 height 34
radio input "true"
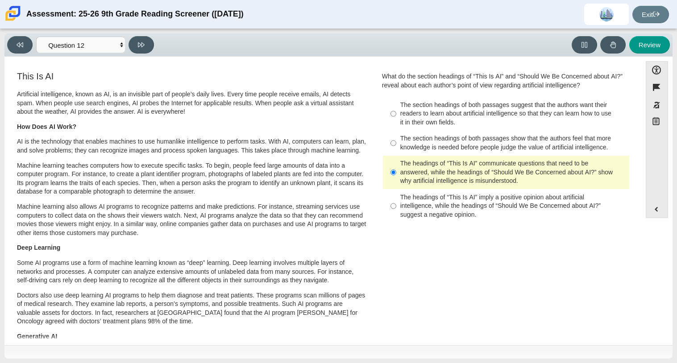
click at [565, 209] on div "The headings of “This Is AI” imply a positive opinion about artificial intellig…" at bounding box center [512, 206] width 225 height 26
click at [396, 209] on input "The headings of “This Is AI” imply a positive opinion about artificial intellig…" at bounding box center [393, 206] width 6 height 34
radio input "true"
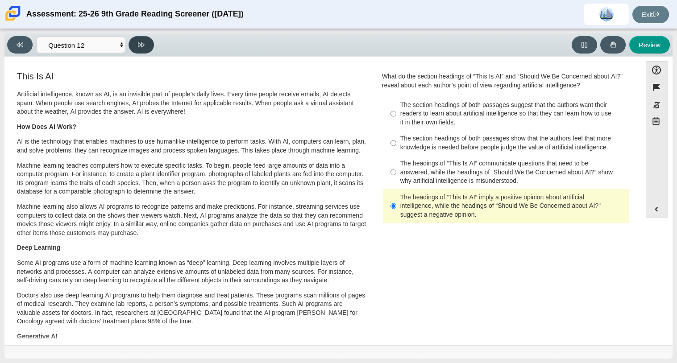
click at [138, 50] on button at bounding box center [140, 44] width 25 height 17
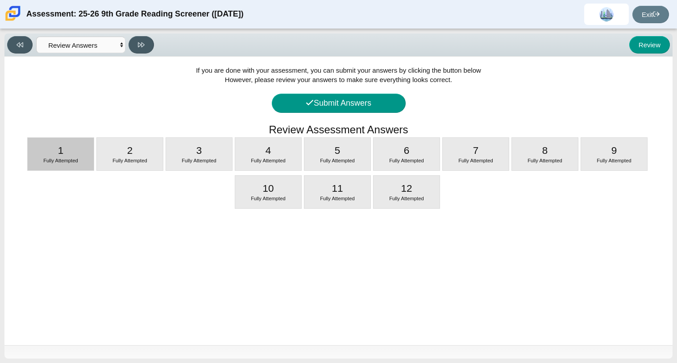
click at [74, 151] on div "1 Fully Attempted" at bounding box center [61, 154] width 66 height 33
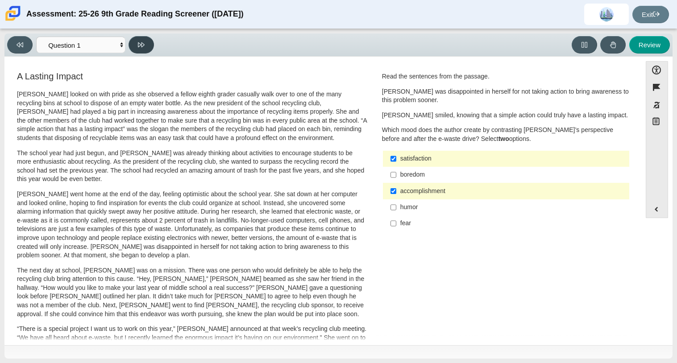
click at [138, 47] on icon at bounding box center [141, 44] width 7 height 7
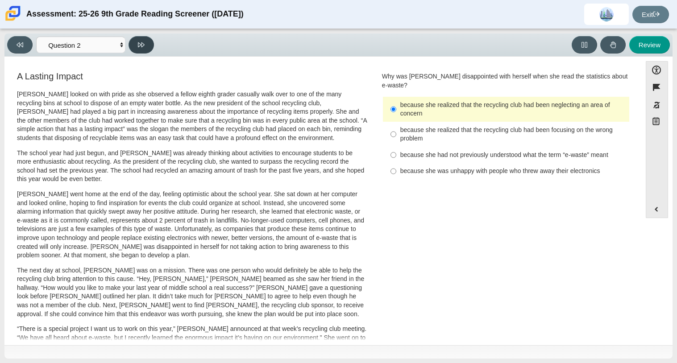
click at [142, 48] on button at bounding box center [140, 44] width 25 height 17
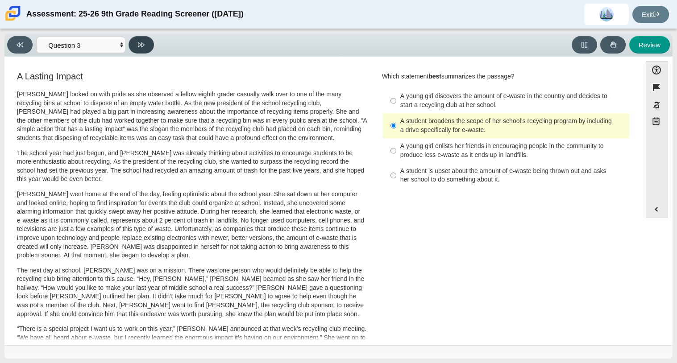
click at [142, 48] on button at bounding box center [140, 44] width 25 height 17
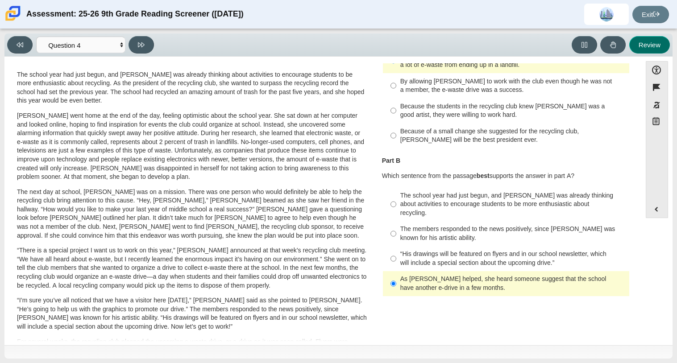
click at [639, 42] on button "Review" at bounding box center [649, 44] width 41 height 17
select select "review"
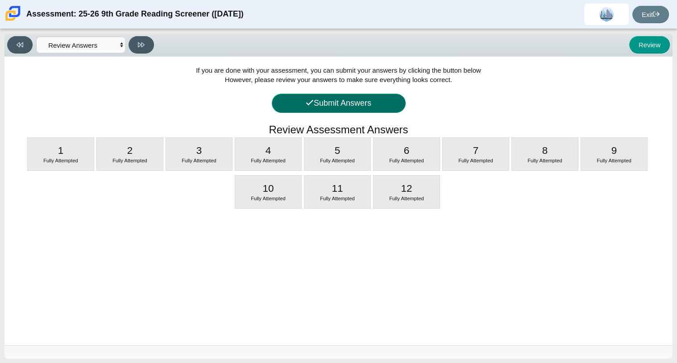
click at [380, 98] on button "Submit Answers" at bounding box center [339, 103] width 134 height 19
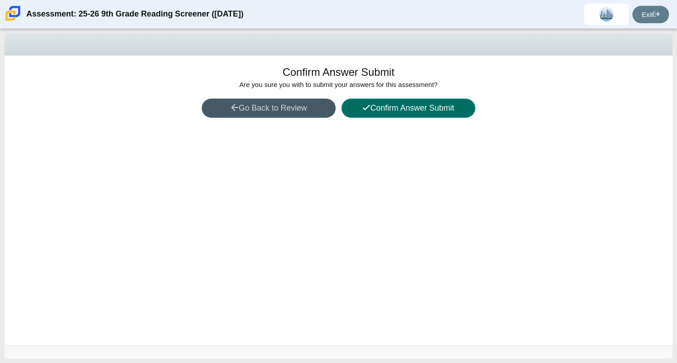
click at [362, 111] on icon at bounding box center [366, 107] width 8 height 8
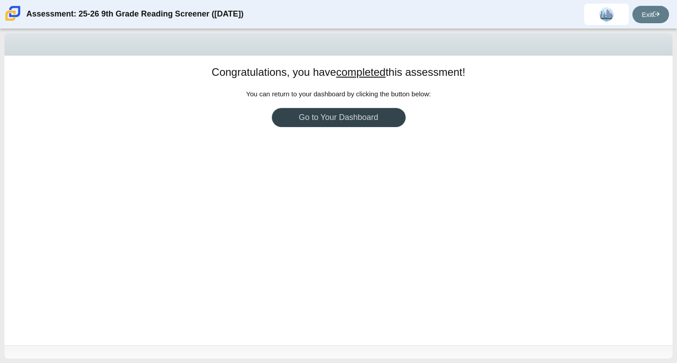
click at [331, 121] on link "Go to Your Dashboard" at bounding box center [339, 117] width 134 height 19
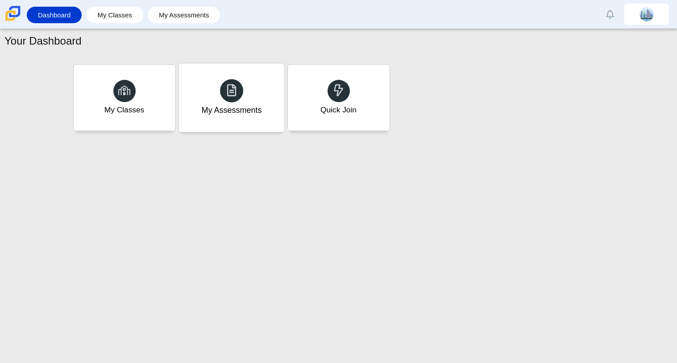
click at [212, 79] on div "My Assessments" at bounding box center [231, 97] width 106 height 69
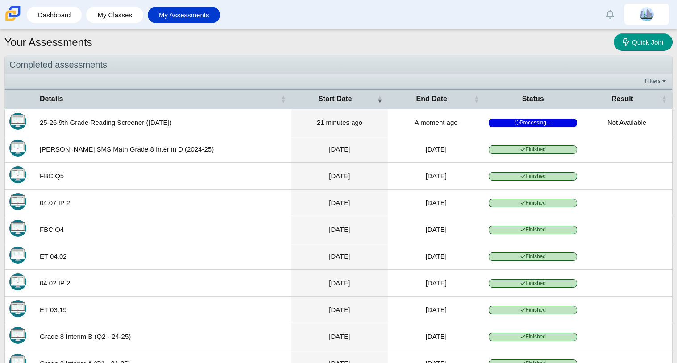
scroll to position [48, 0]
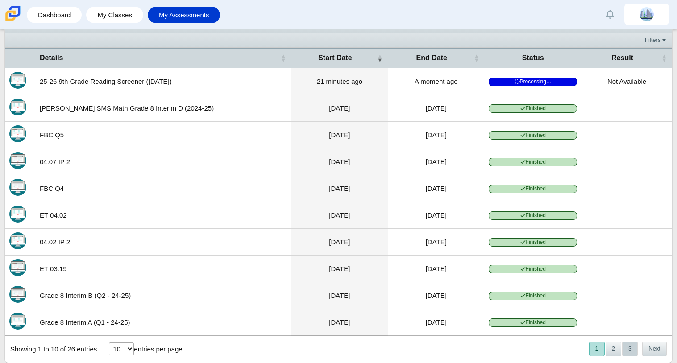
click at [632, 348] on button "3" at bounding box center [630, 349] width 16 height 15
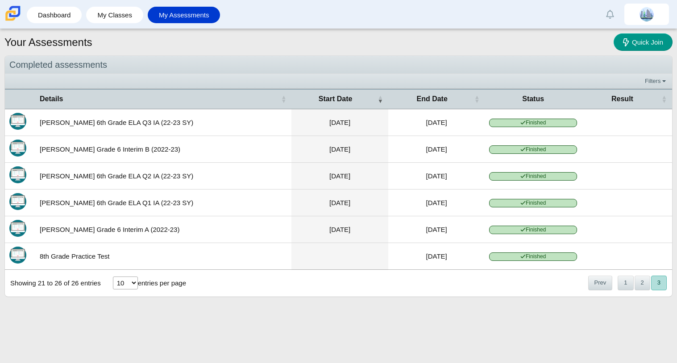
scroll to position [0, 0]
click at [640, 290] on button "2" at bounding box center [642, 283] width 16 height 15
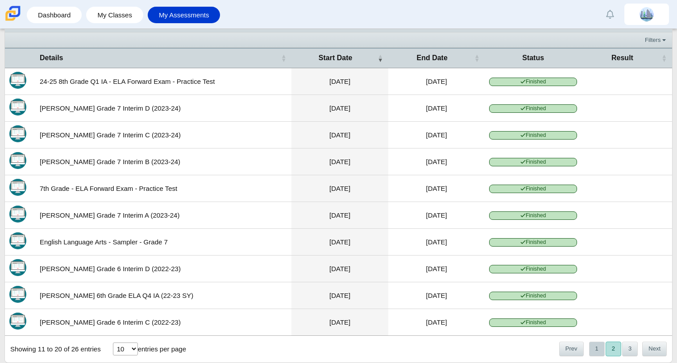
click at [594, 353] on button "1" at bounding box center [597, 349] width 16 height 15
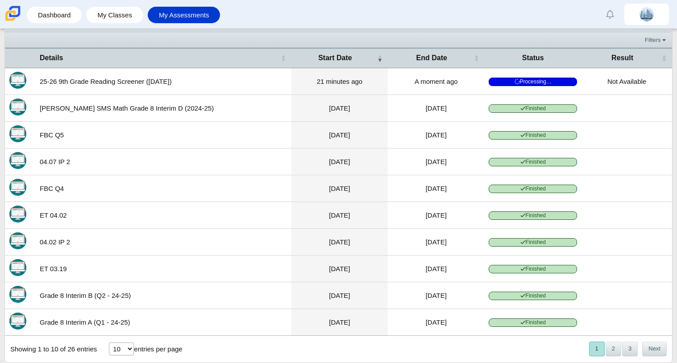
scroll to position [0, 0]
